Goal: Task Accomplishment & Management: Manage account settings

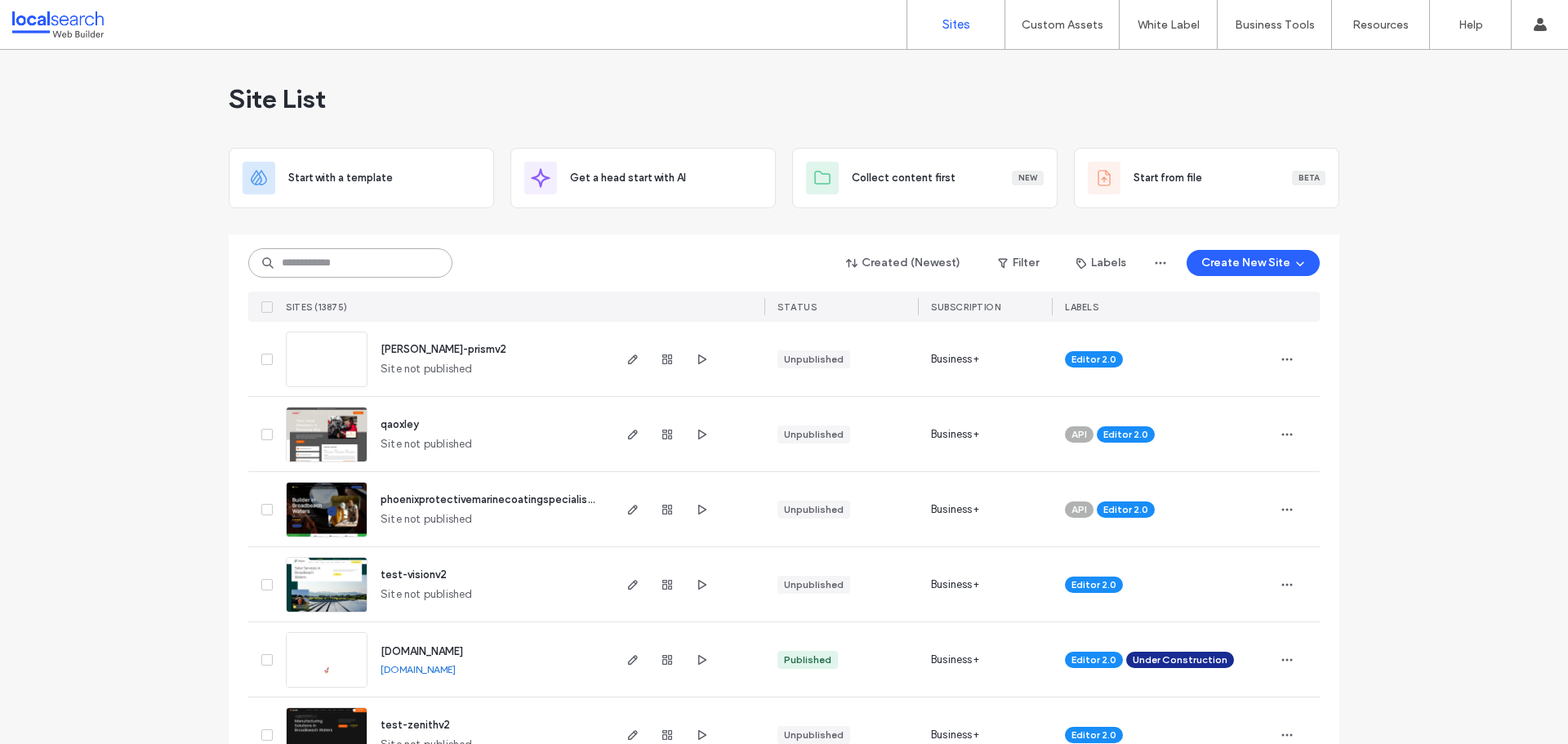
paste input "********"
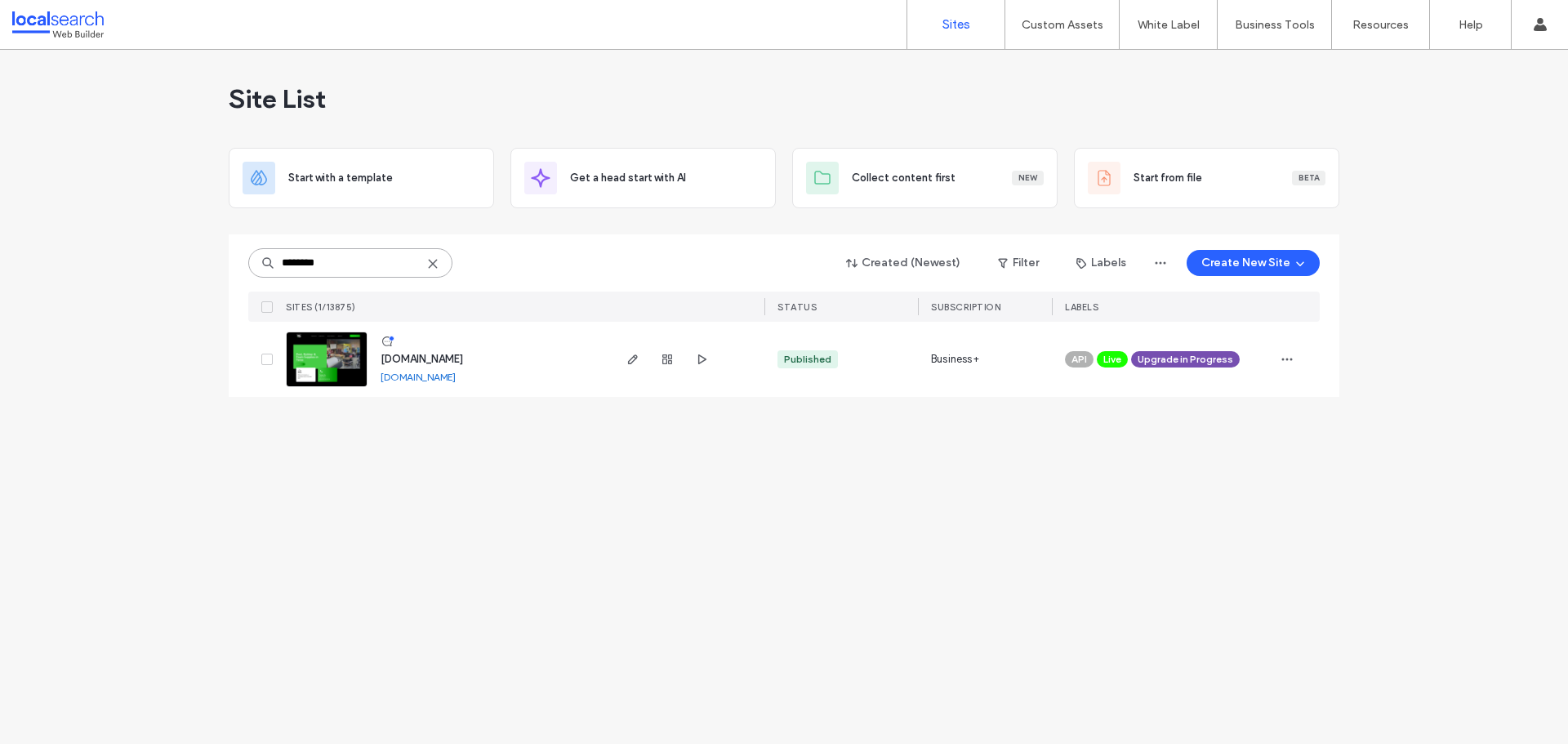
type input "********"
click at [447, 357] on span "www.mrfoamtaree.com.au" at bounding box center [422, 359] width 82 height 12
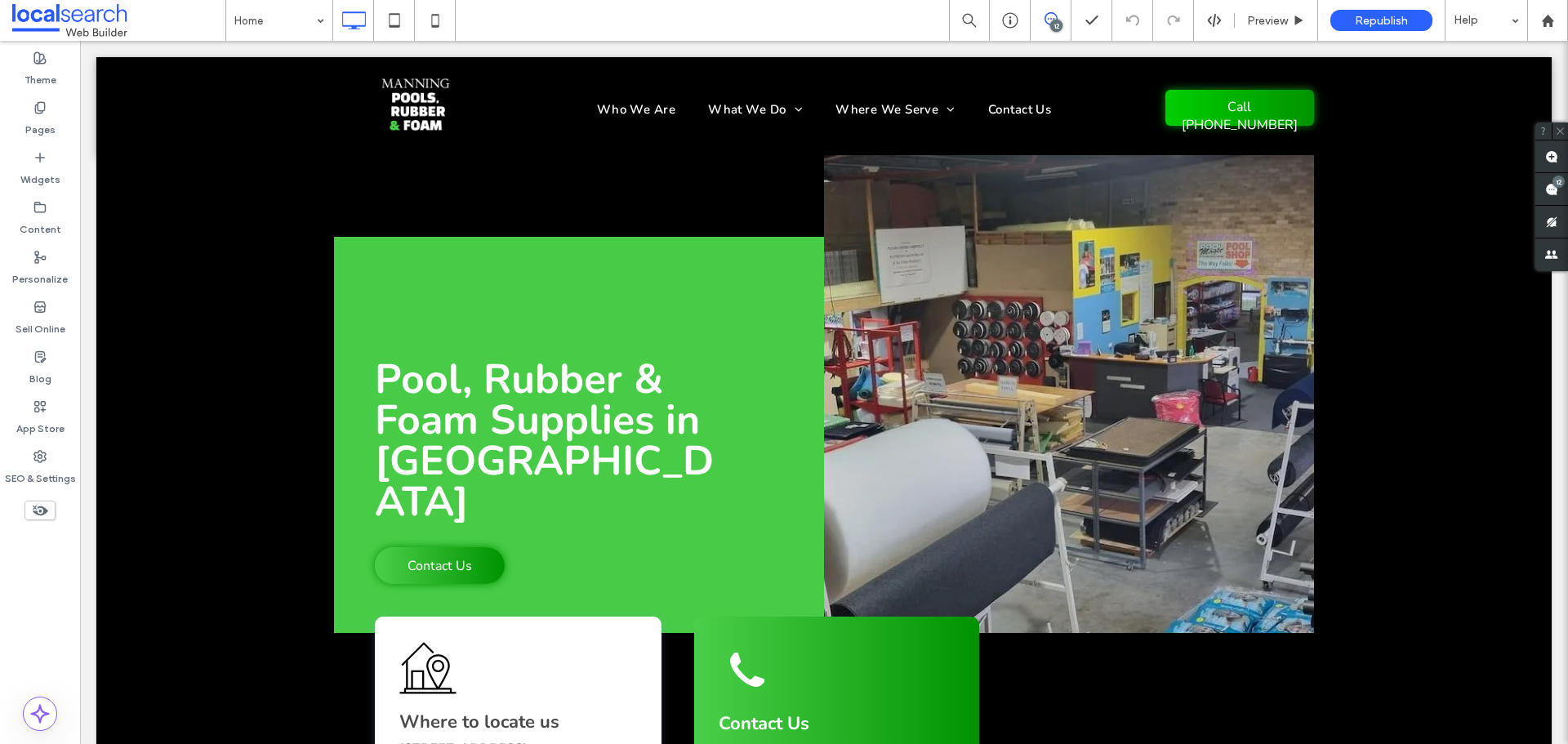
click at [1064, 18] on span at bounding box center [1051, 19] width 40 height 13
click at [1040, 25] on div "12" at bounding box center [1051, 20] width 40 height 16
click at [1065, 11] on div "12" at bounding box center [1051, 20] width 41 height 41
click at [1057, 18] on use at bounding box center [1051, 19] width 13 height 13
click at [1567, 190] on span at bounding box center [1552, 189] width 33 height 32
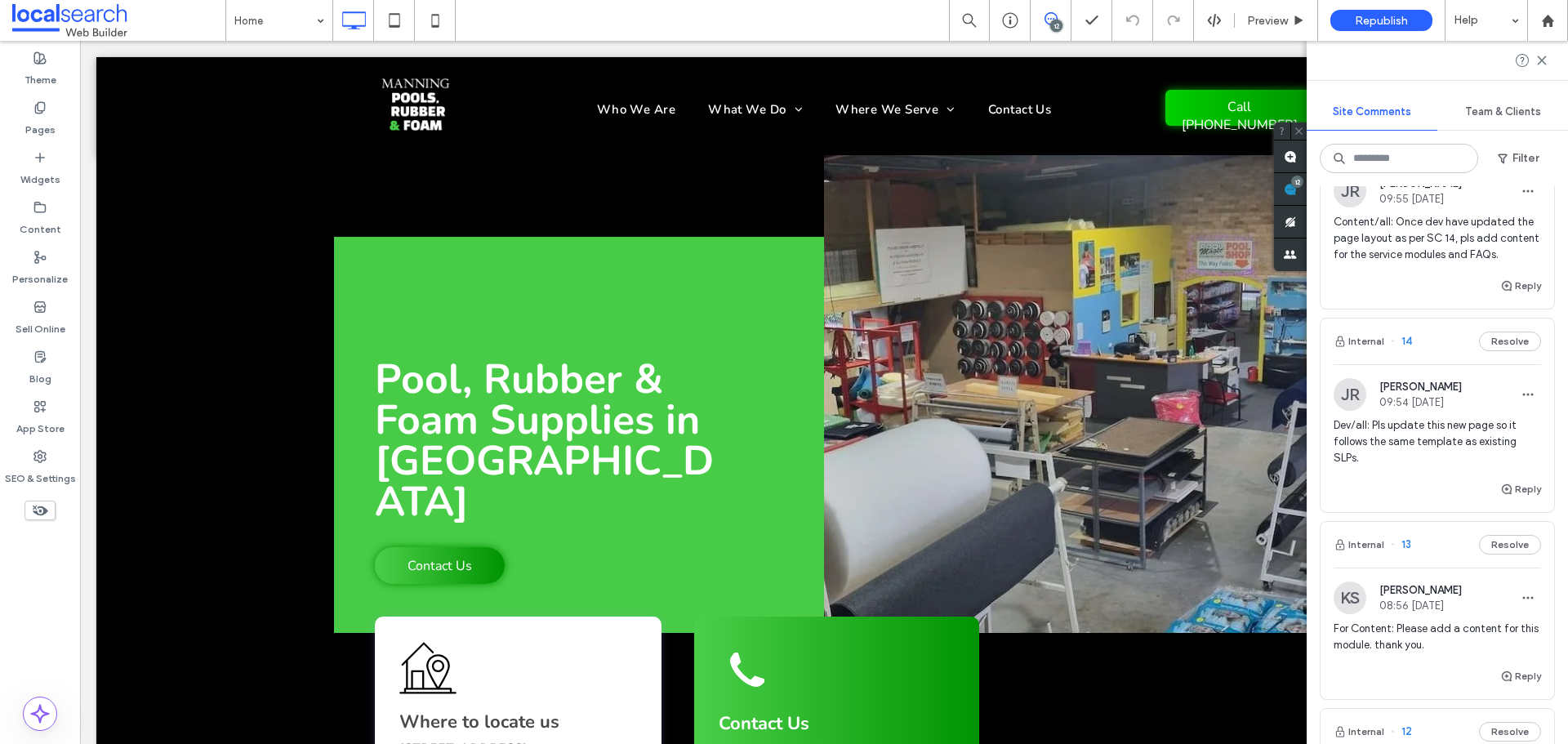
scroll to position [490, 0]
click at [1365, 353] on button "Internal" at bounding box center [1358, 343] width 51 height 19
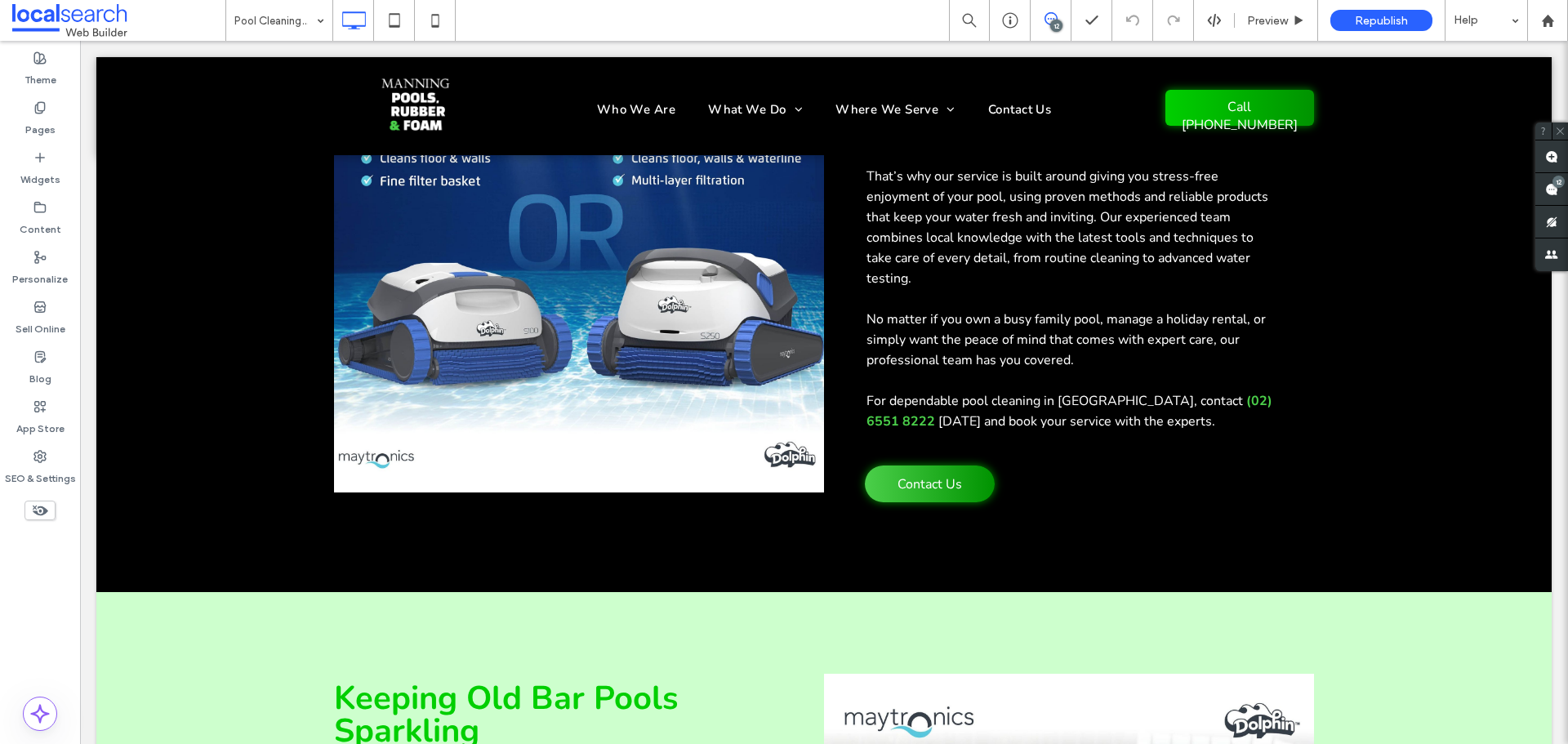
scroll to position [926, 0]
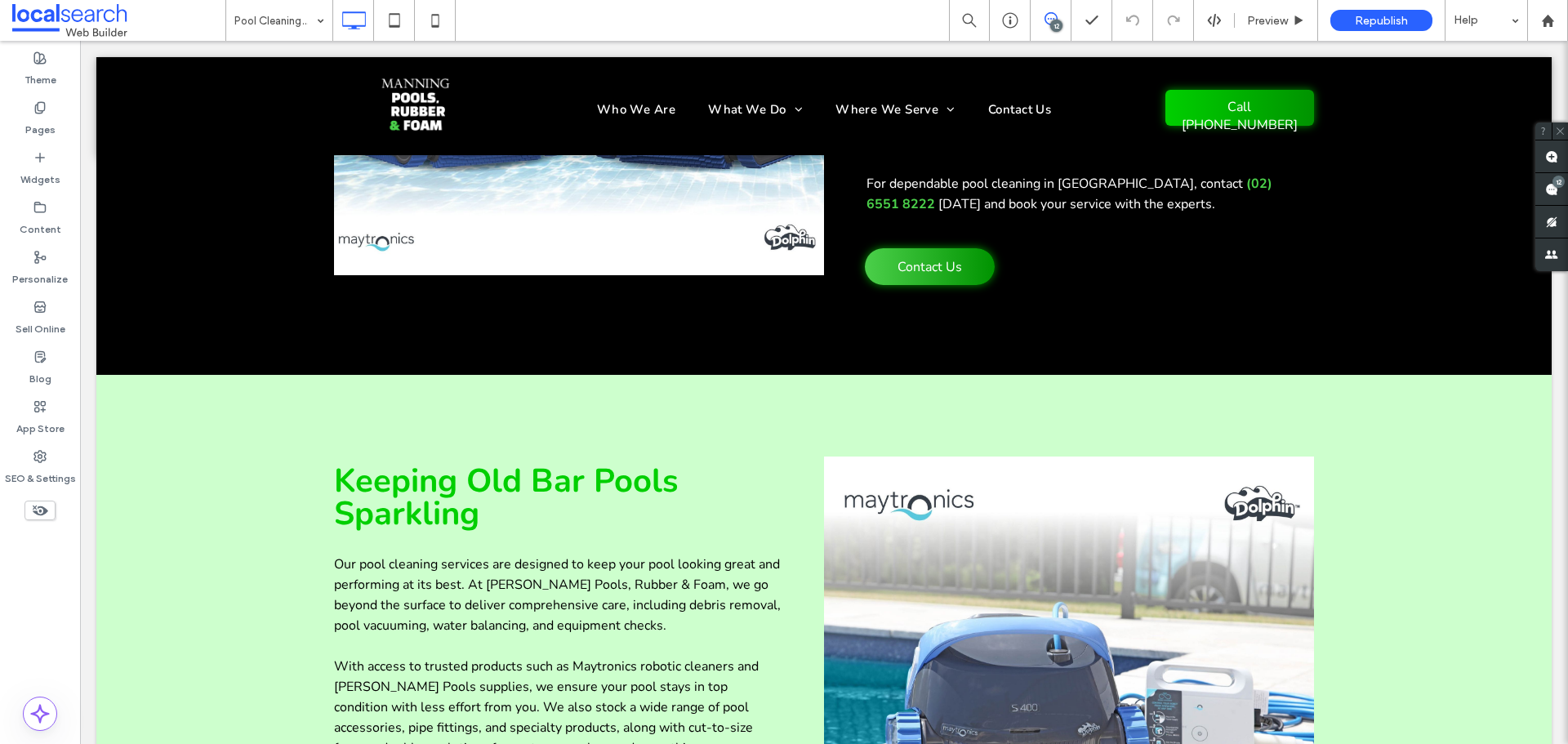
click at [1049, 22] on icon at bounding box center [1051, 19] width 13 height 13
click at [1020, 18] on div at bounding box center [1010, 20] width 40 height 16
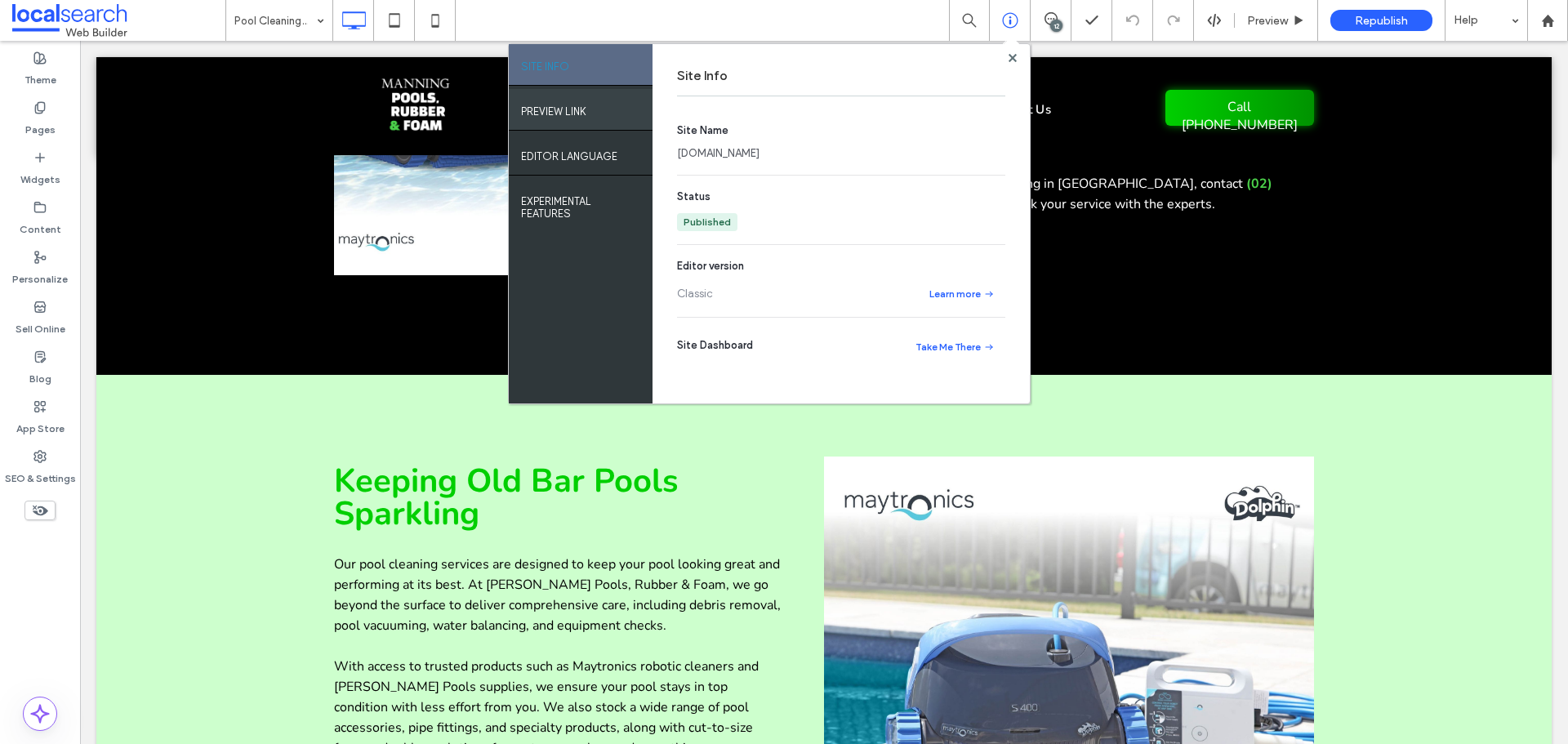
click at [544, 111] on label "PREVIEW LINK" at bounding box center [553, 107] width 65 height 20
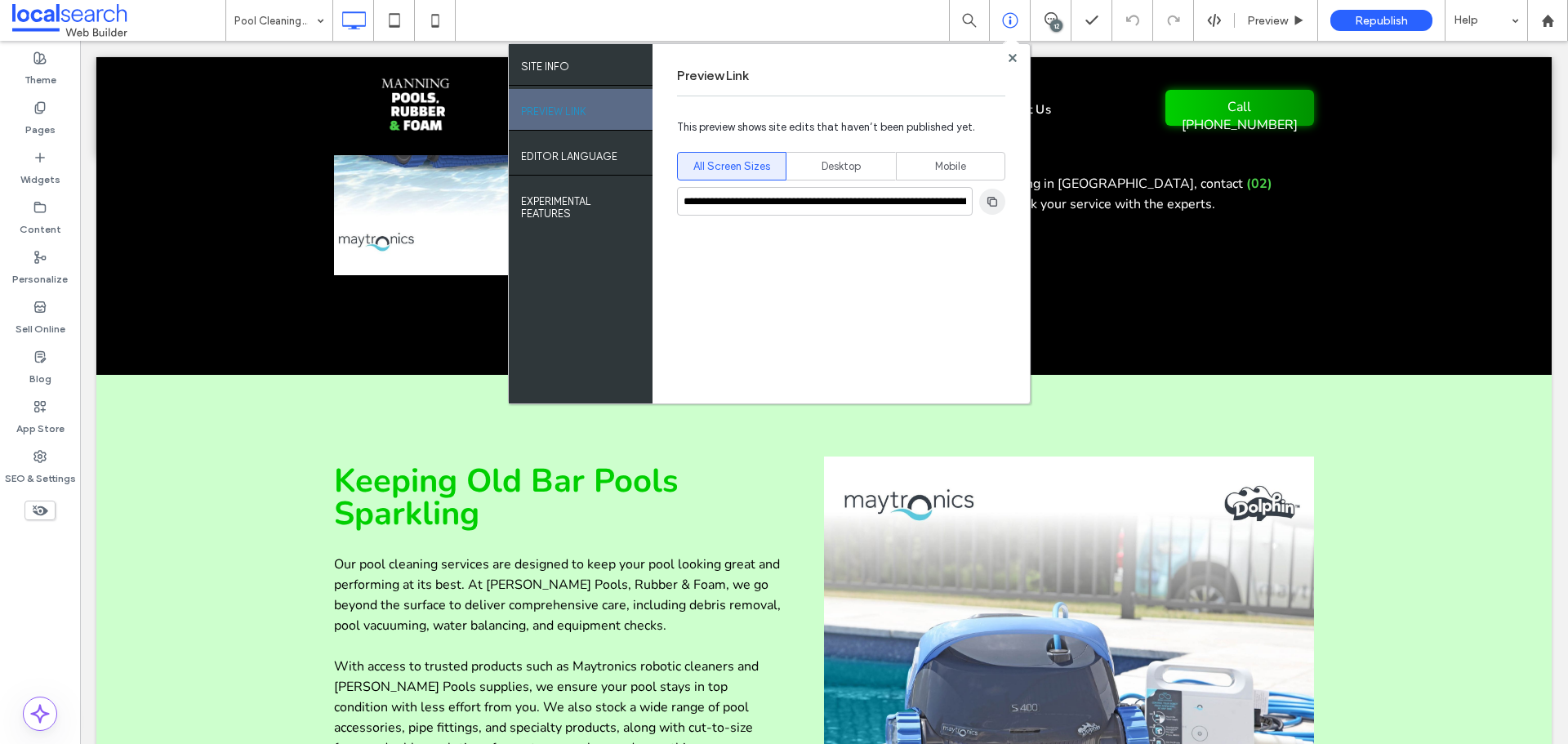
click at [994, 210] on span "button" at bounding box center [992, 201] width 26 height 26
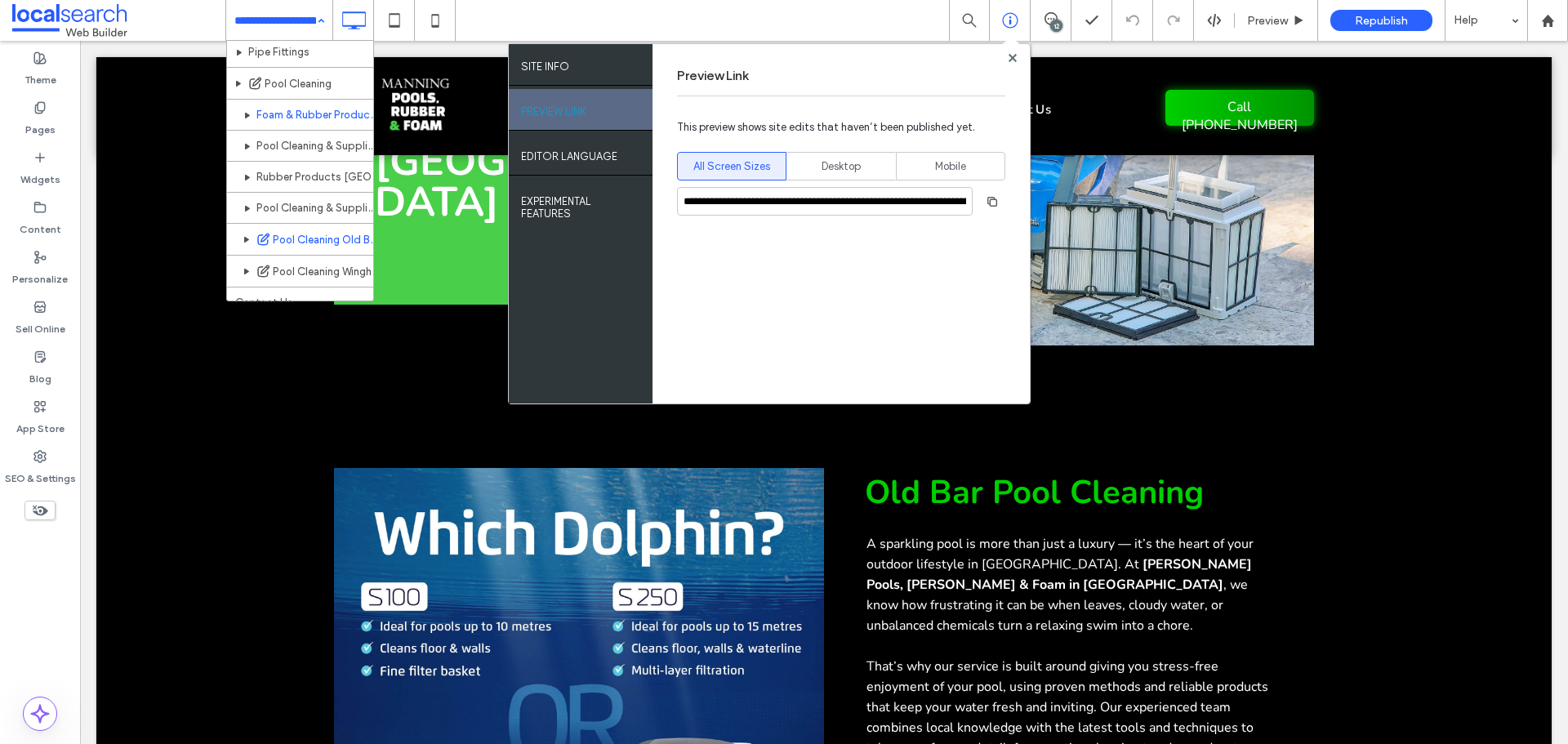
scroll to position [361, 0]
click at [1064, 11] on div "12" at bounding box center [1051, 20] width 41 height 41
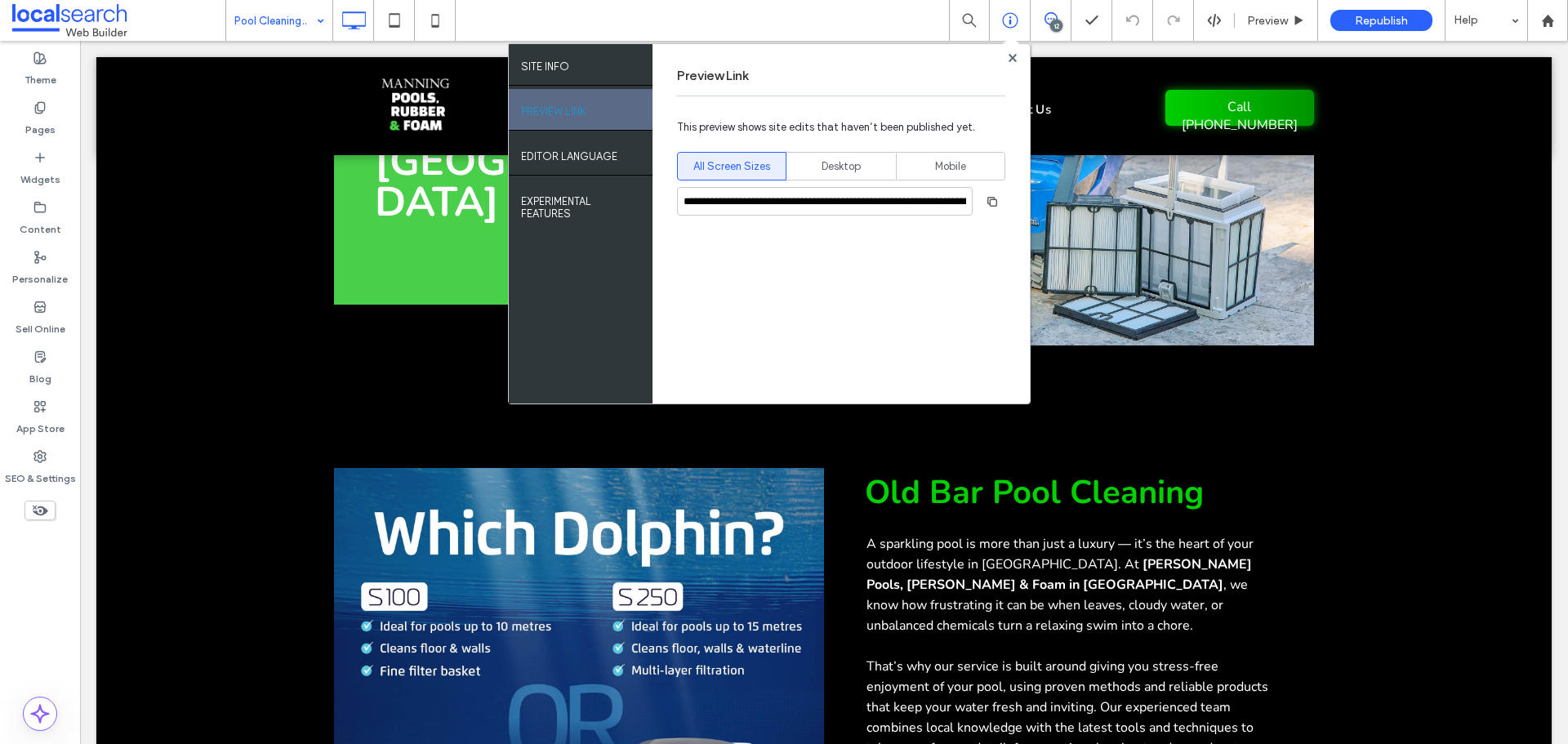
click at [1060, 15] on span at bounding box center [1051, 19] width 40 height 13
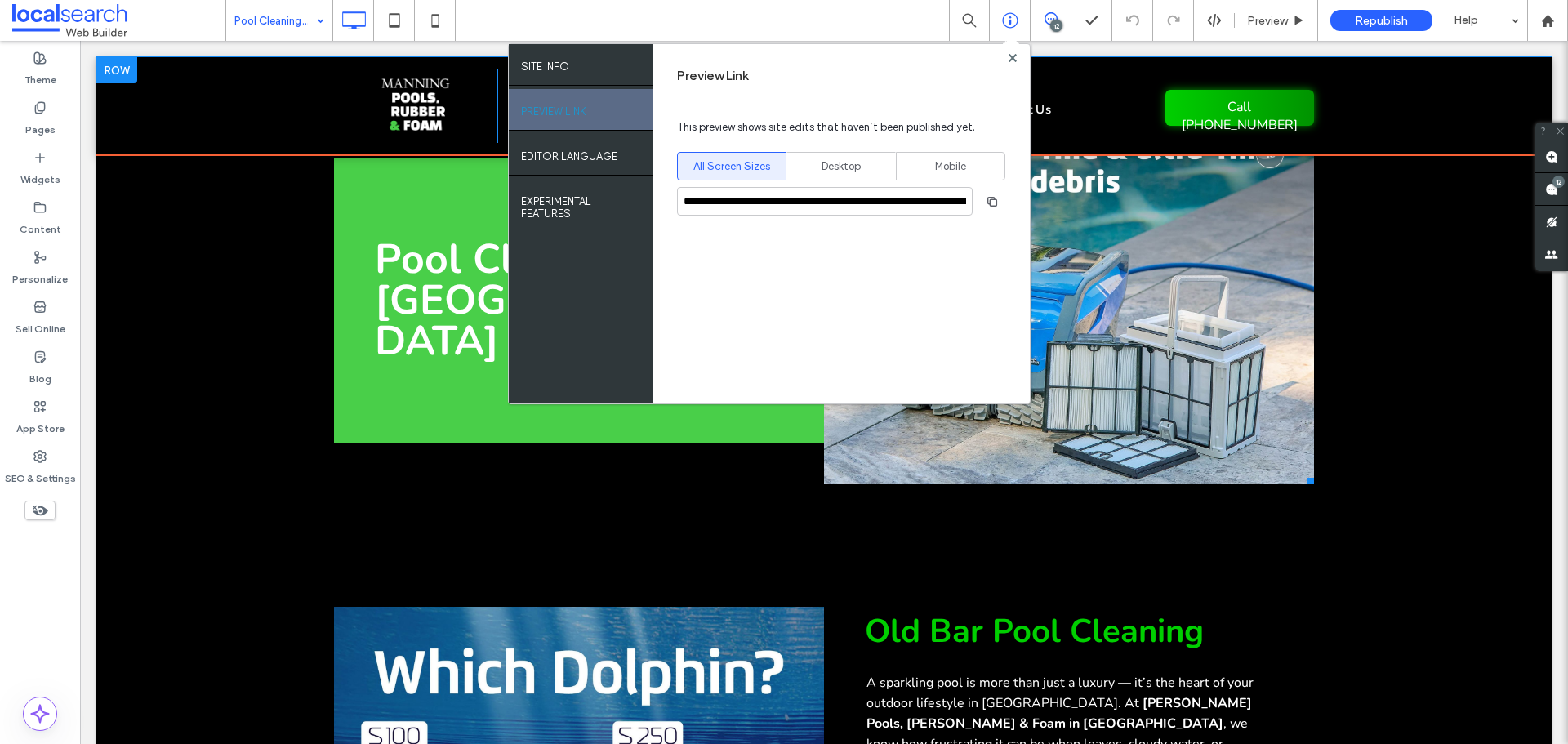
scroll to position [0, 0]
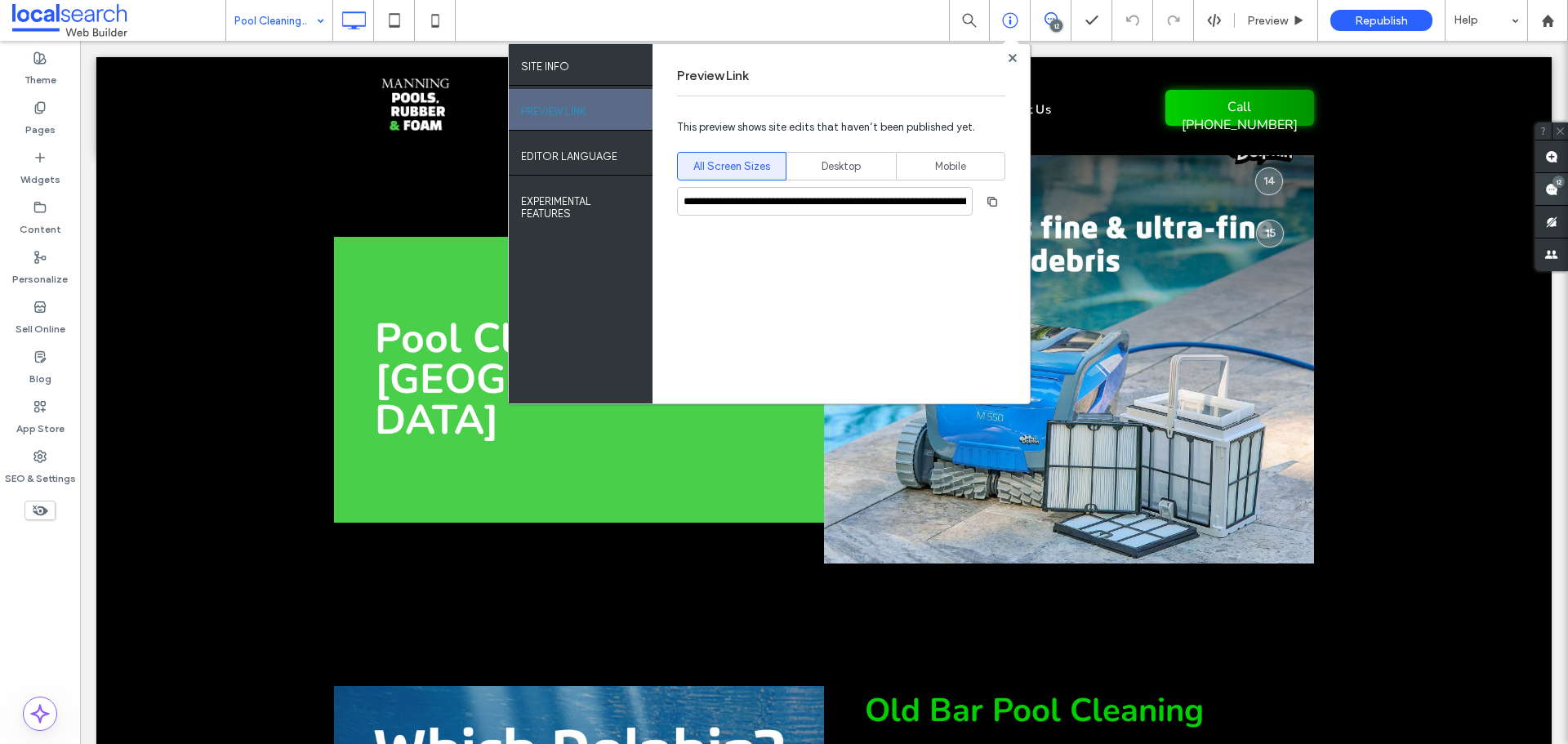
click at [1540, 192] on span at bounding box center [1552, 189] width 33 height 32
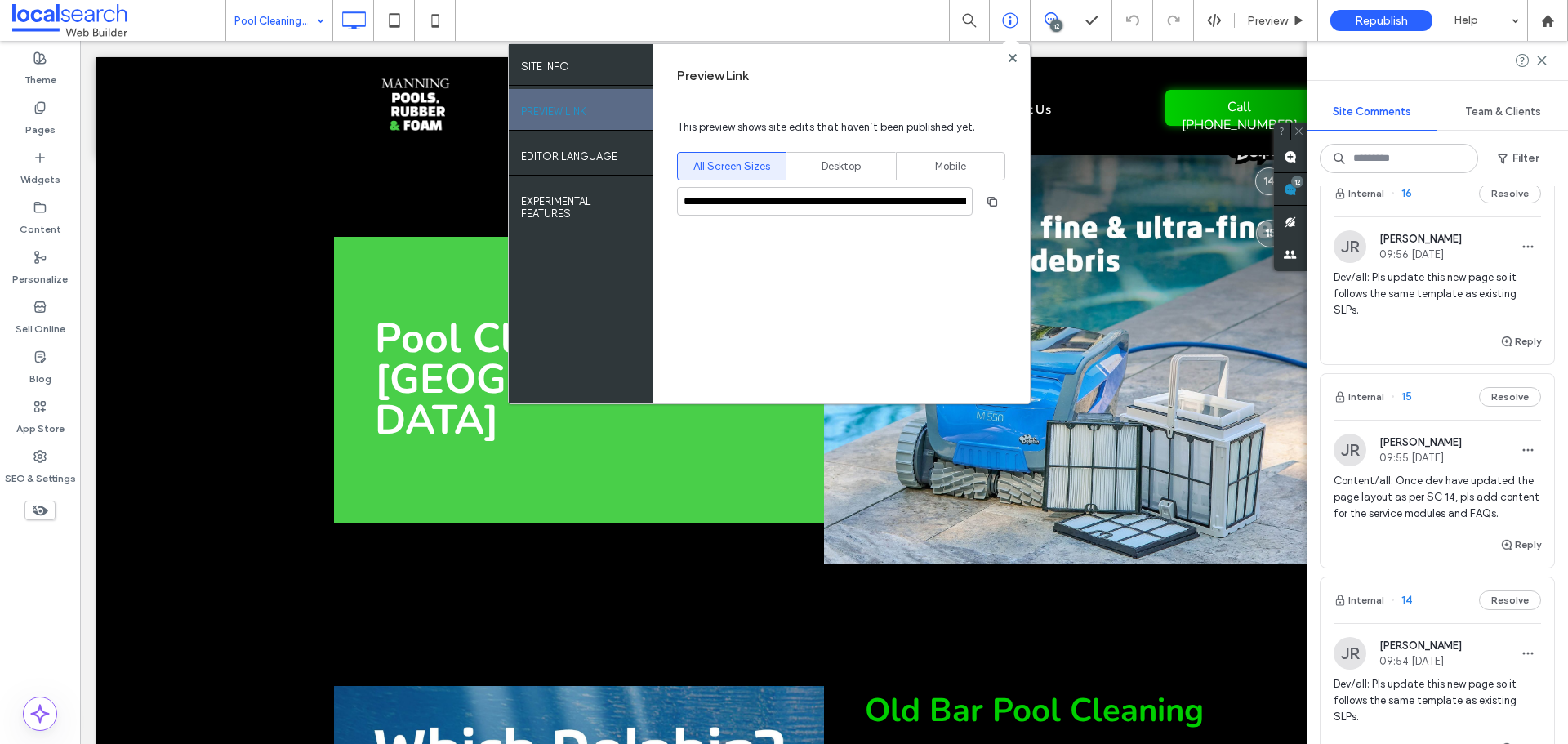
scroll to position [327, 0]
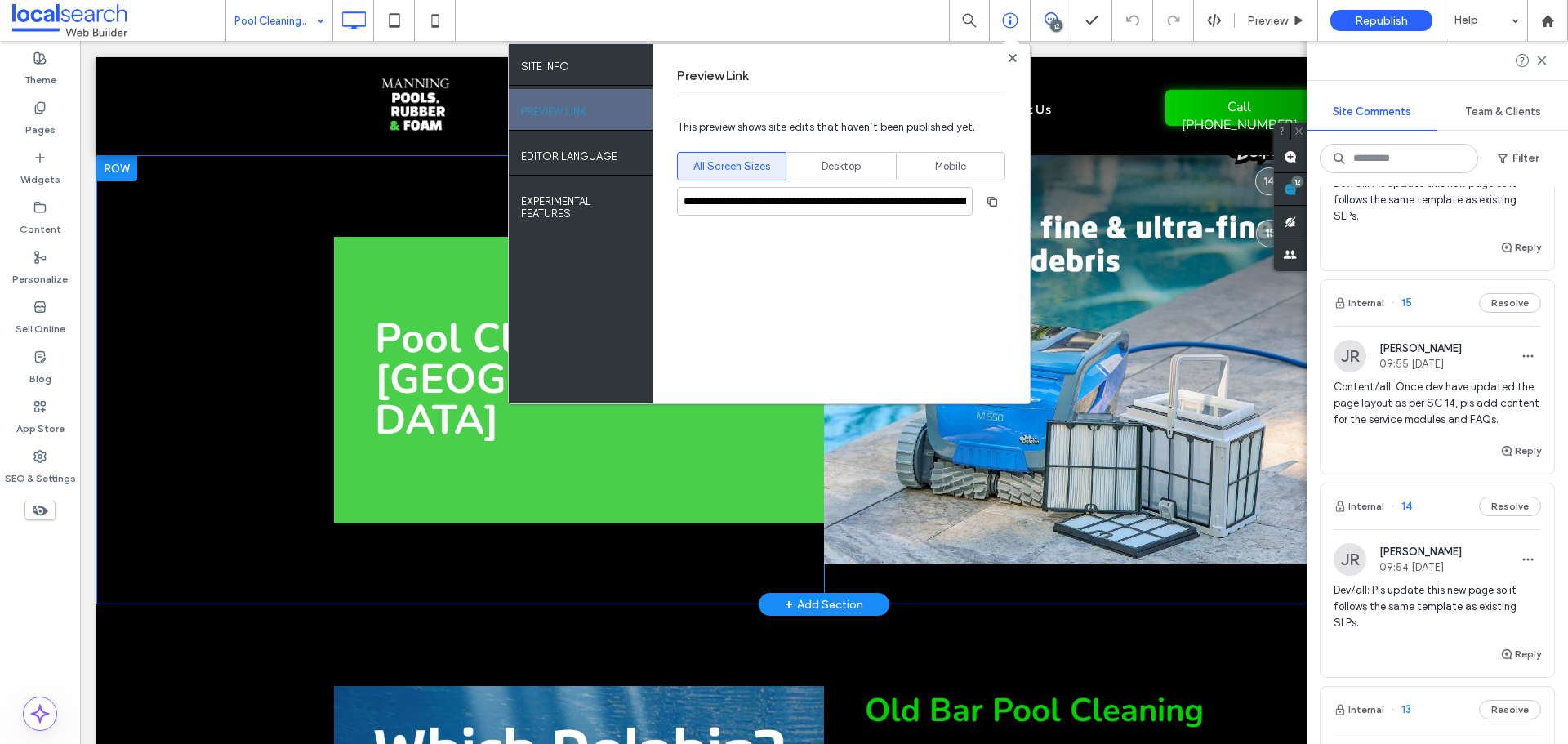
click at [784, 492] on div "Pool Cleaning in Old Bar Click To Paste Click To Paste" at bounding box center [579, 379] width 490 height 449
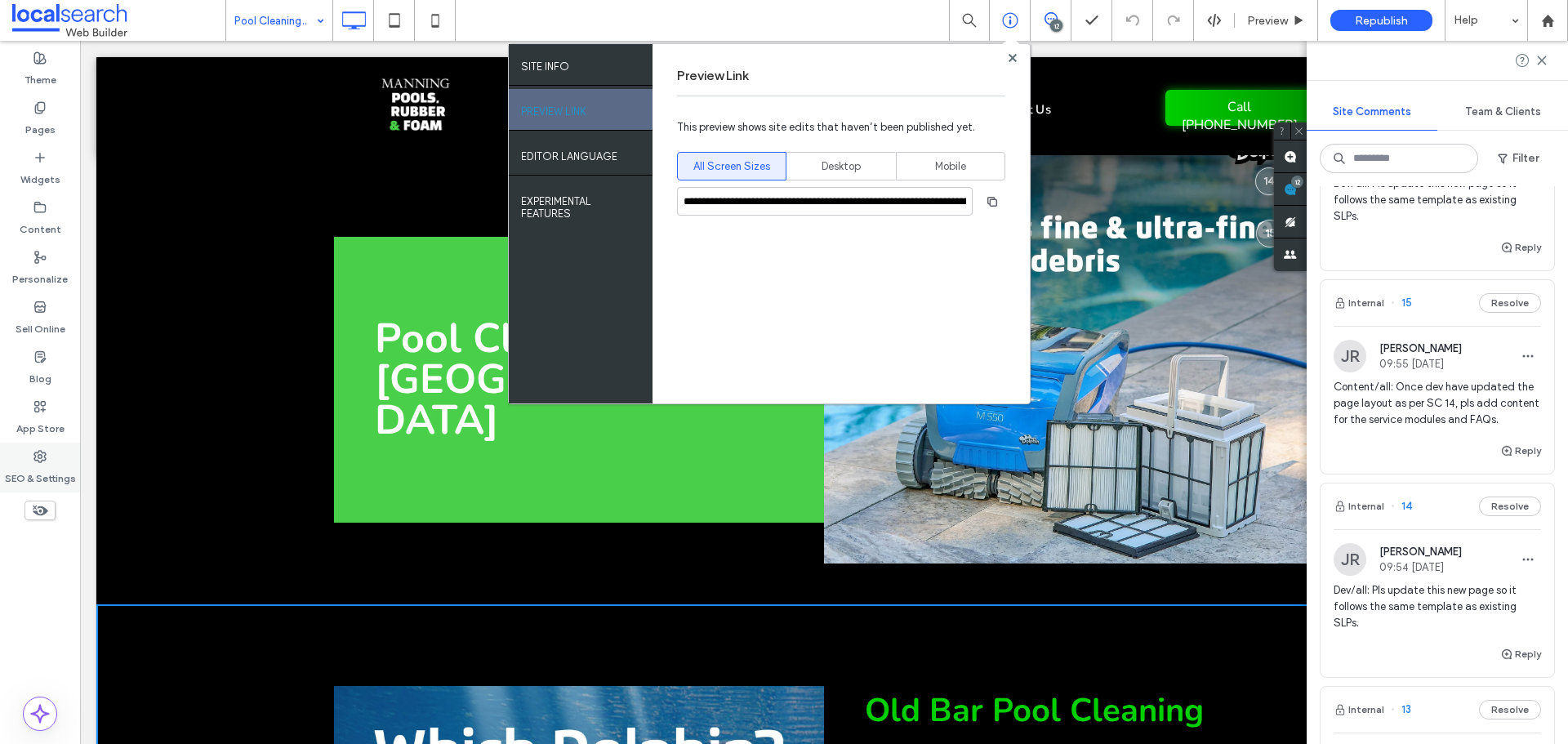
click at [44, 470] on label "SEO & Settings" at bounding box center [40, 475] width 71 height 23
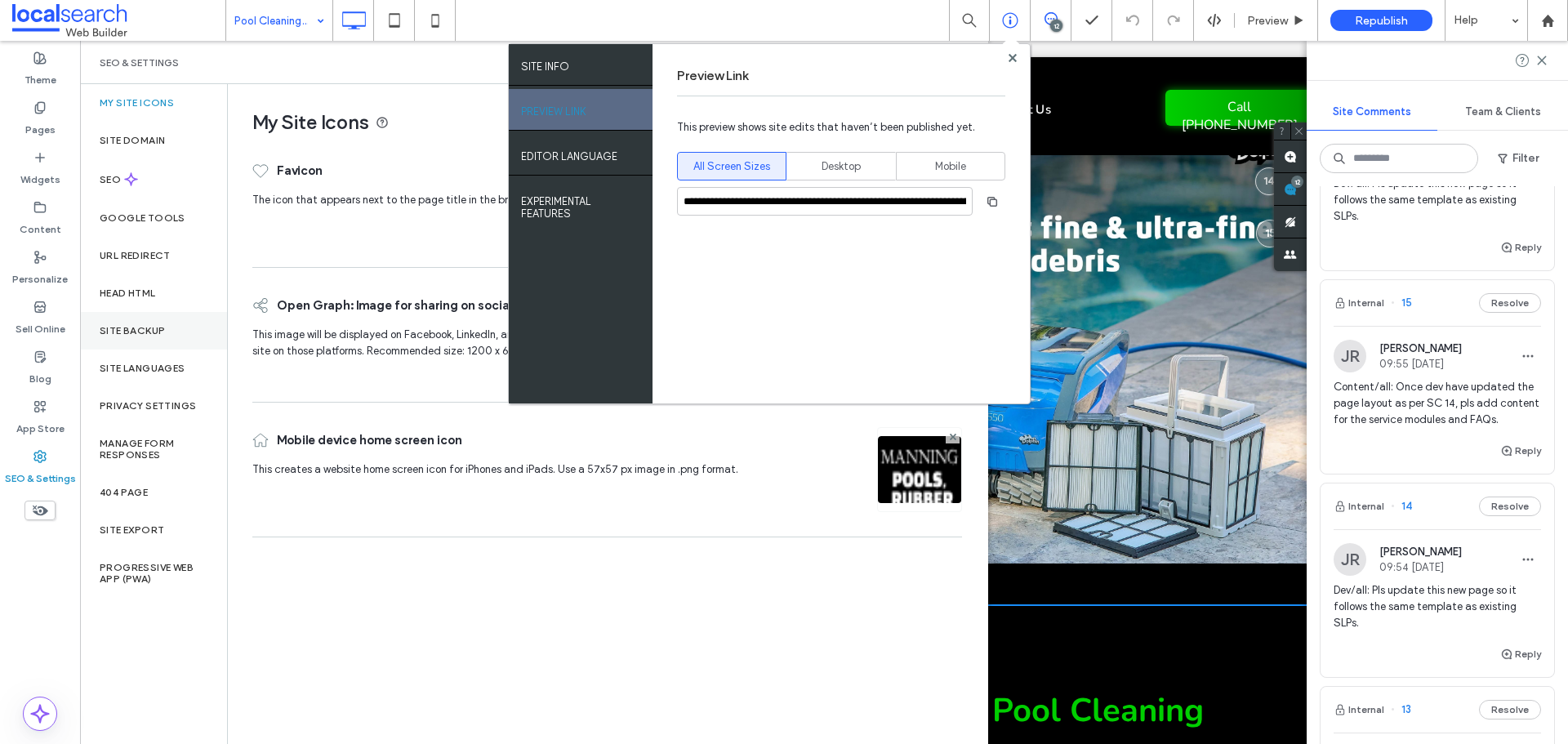
click at [151, 332] on label "Site Backup" at bounding box center [132, 331] width 65 height 11
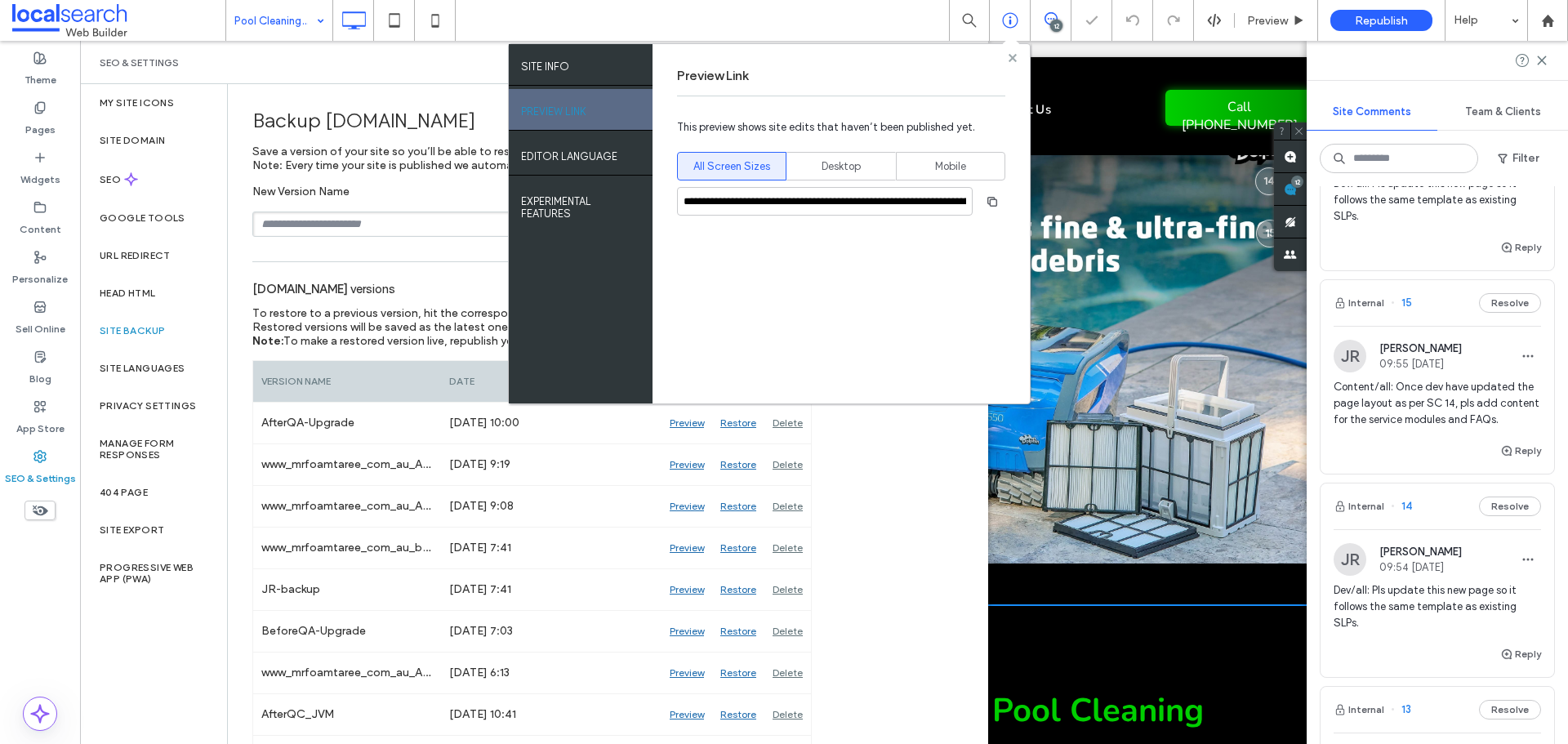
drag, startPoint x: 1016, startPoint y: 56, endPoint x: 920, endPoint y: 19, distance: 102.9
click at [1016, 56] on use at bounding box center [1012, 56] width 9 height 9
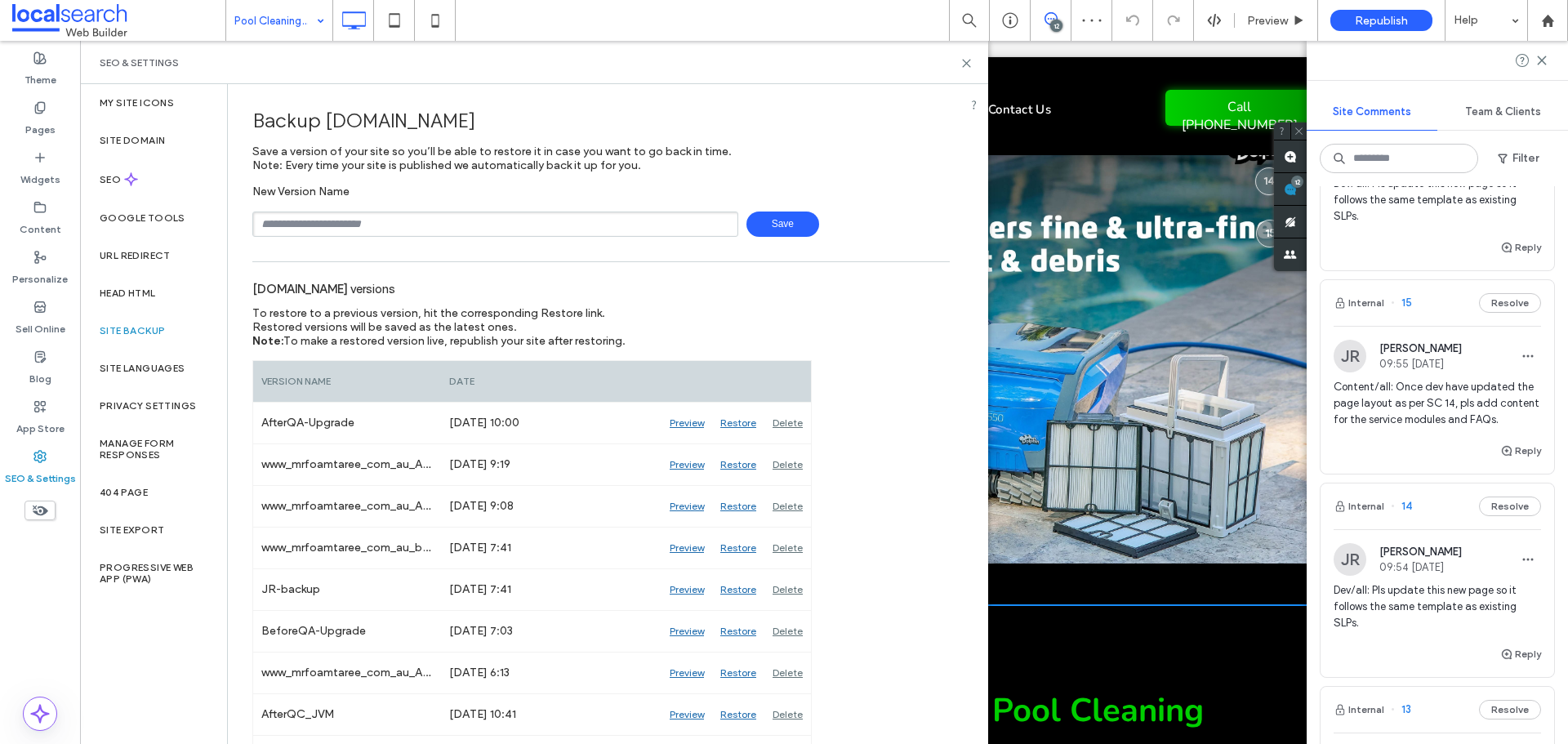
click at [585, 225] on input "text" at bounding box center [496, 224] width 486 height 25
type input "**********"
click at [749, 231] on span "Save" at bounding box center [783, 224] width 73 height 25
click at [966, 64] on use at bounding box center [967, 63] width 8 height 8
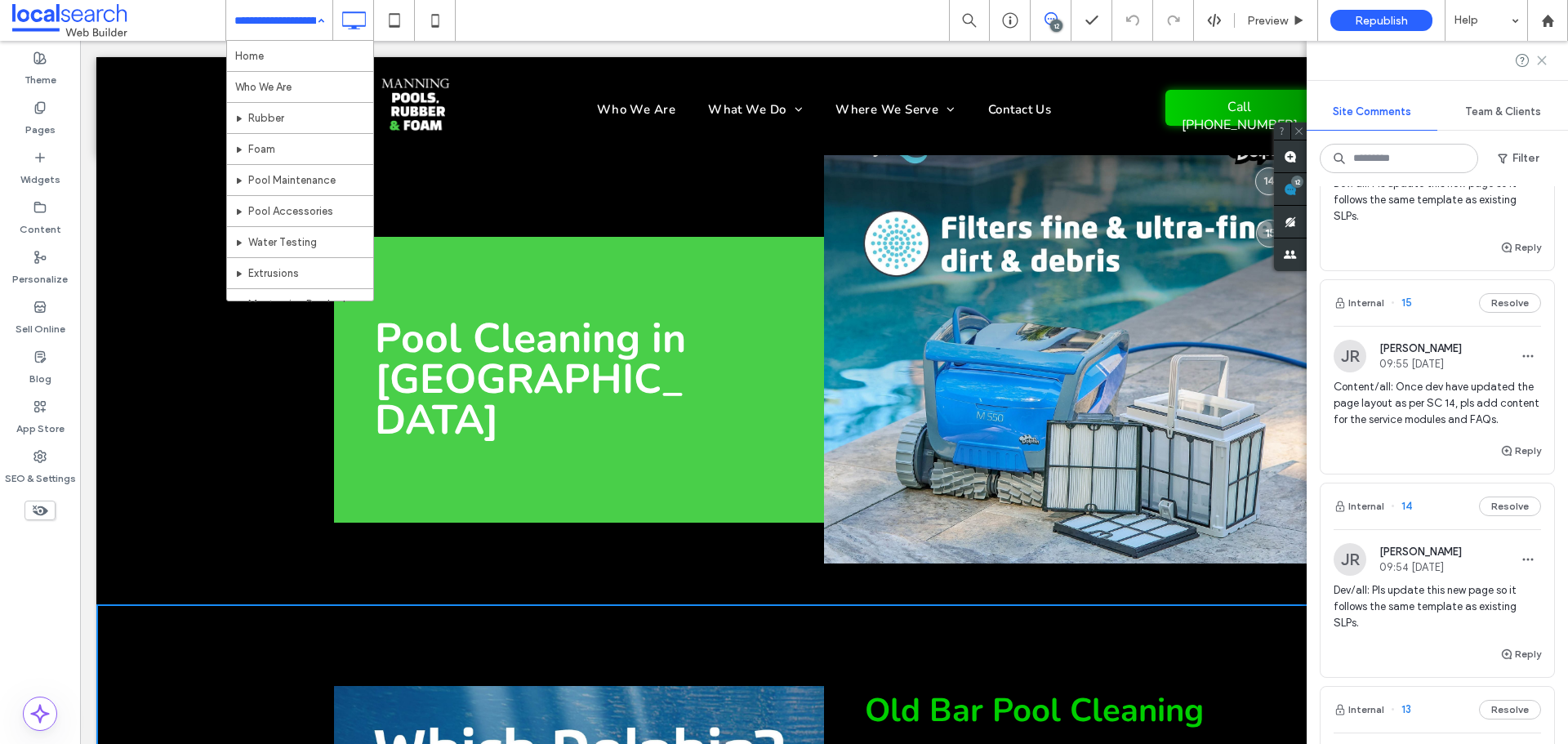
click at [1538, 58] on use at bounding box center [1541, 60] width 8 height 8
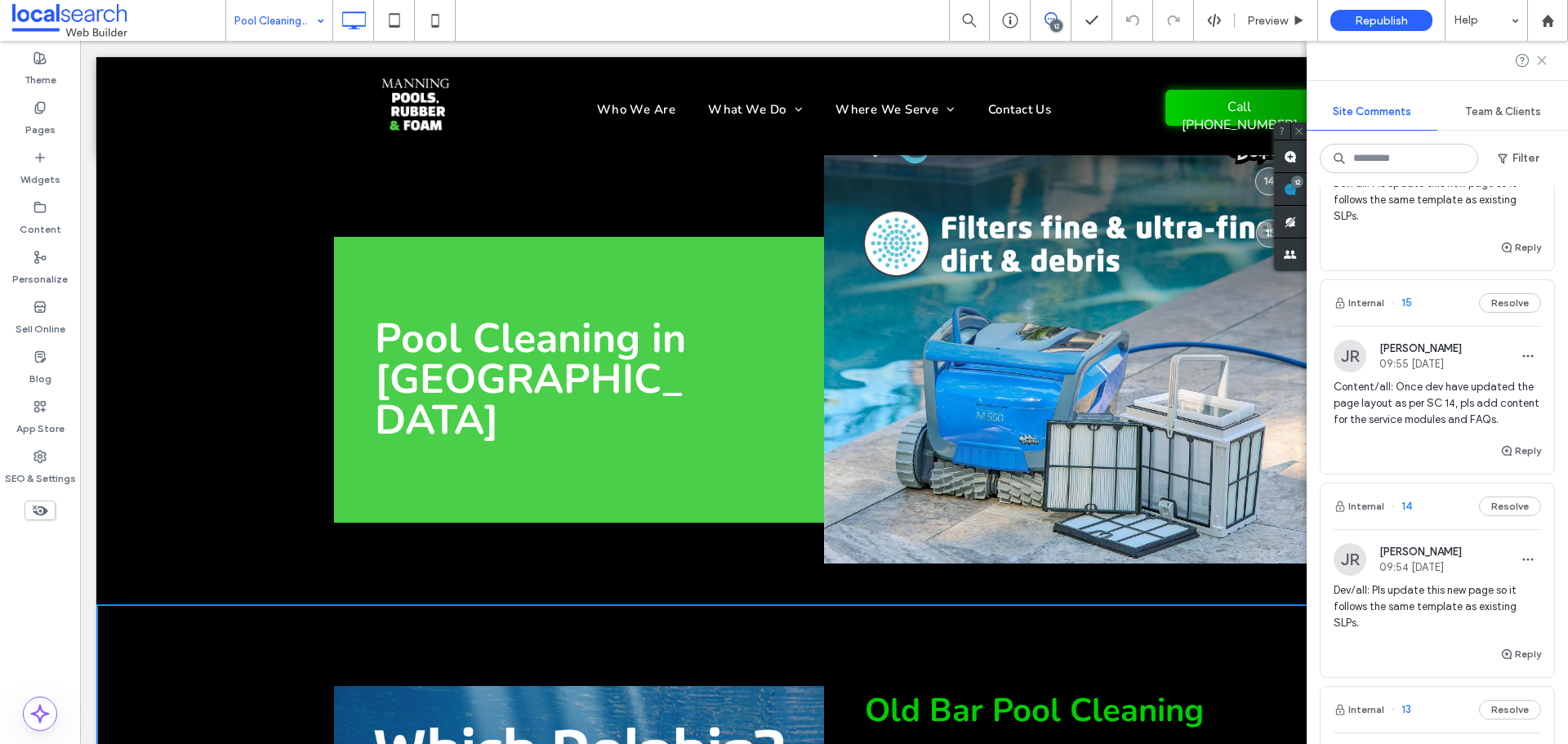
scroll to position [0, 0]
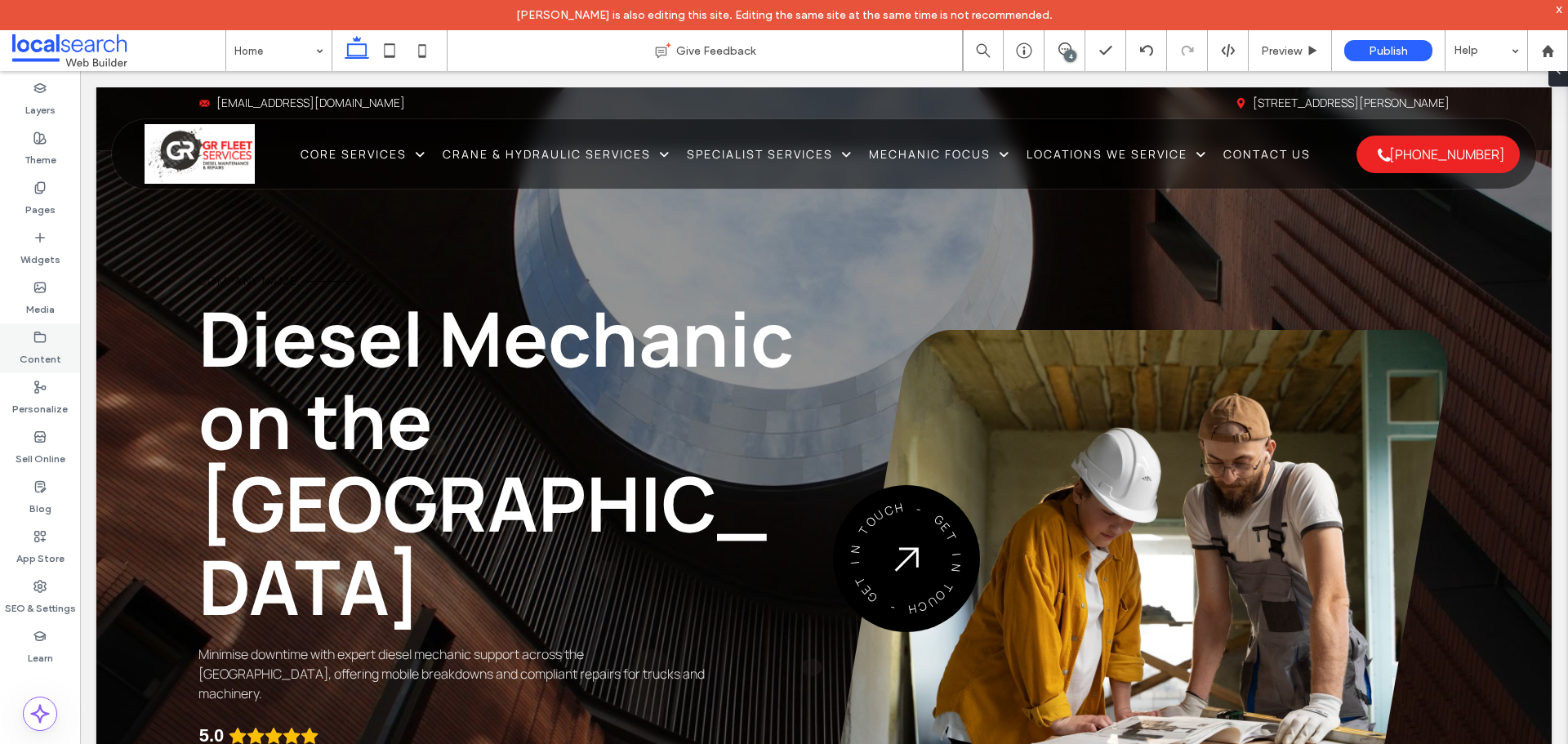
click at [38, 340] on icon at bounding box center [40, 338] width 13 height 13
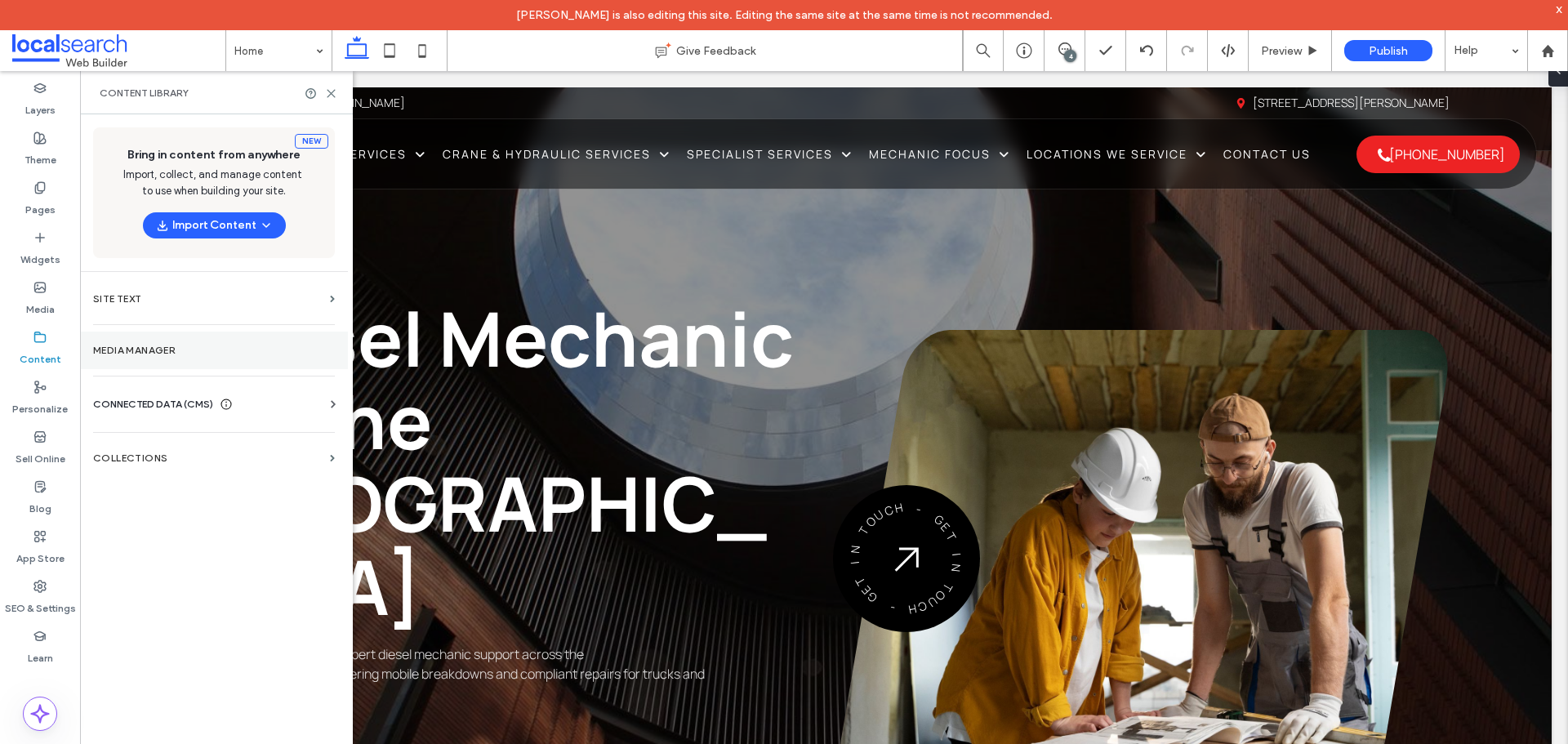
click at [219, 358] on section "Media Manager" at bounding box center [214, 349] width 268 height 37
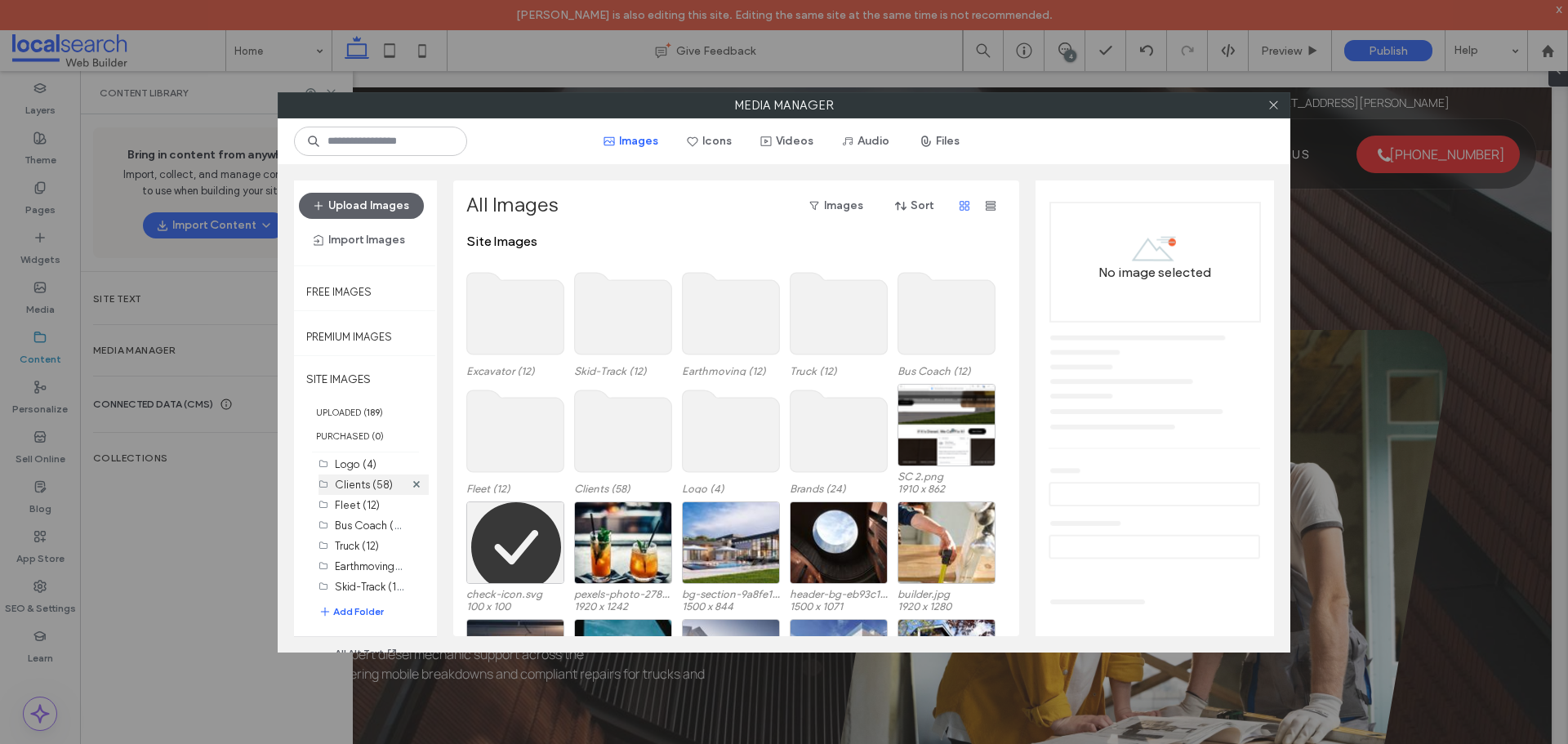
scroll to position [47, 0]
click at [1282, 108] on div at bounding box center [1273, 105] width 25 height 25
click at [1276, 101] on icon at bounding box center [1273, 104] width 12 height 12
